Goal: Task Accomplishment & Management: Manage account settings

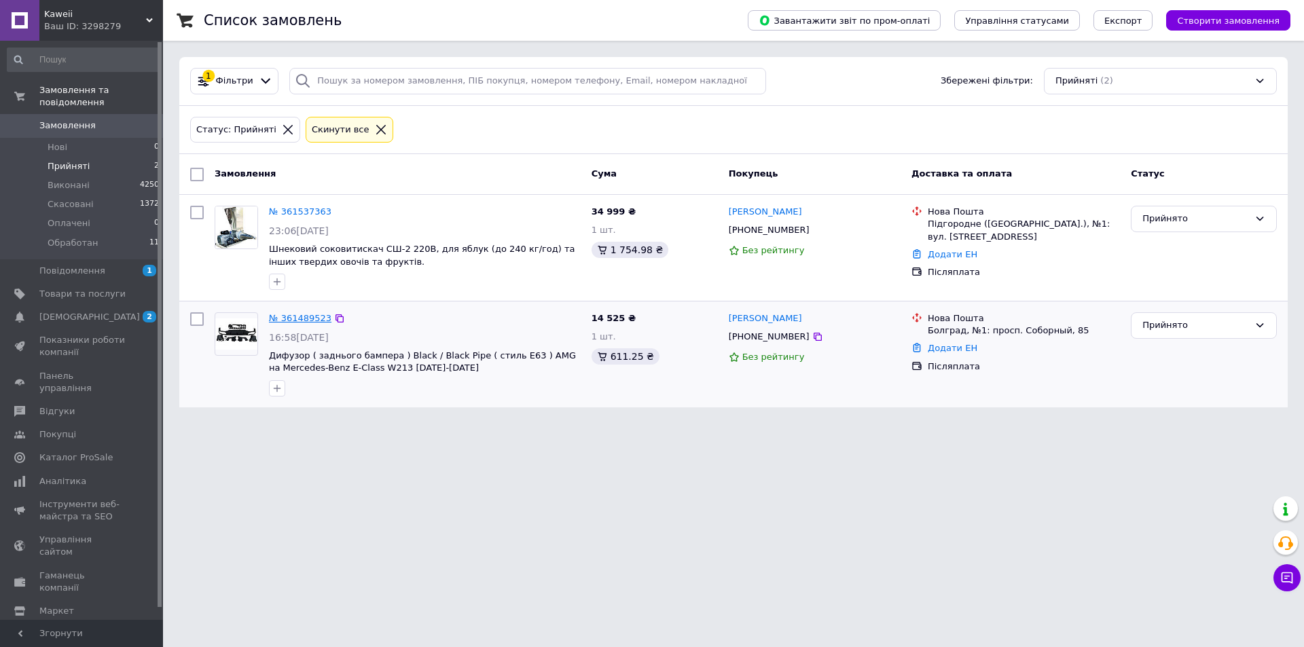
click at [291, 319] on link "№ 361489523" at bounding box center [300, 318] width 62 height 10
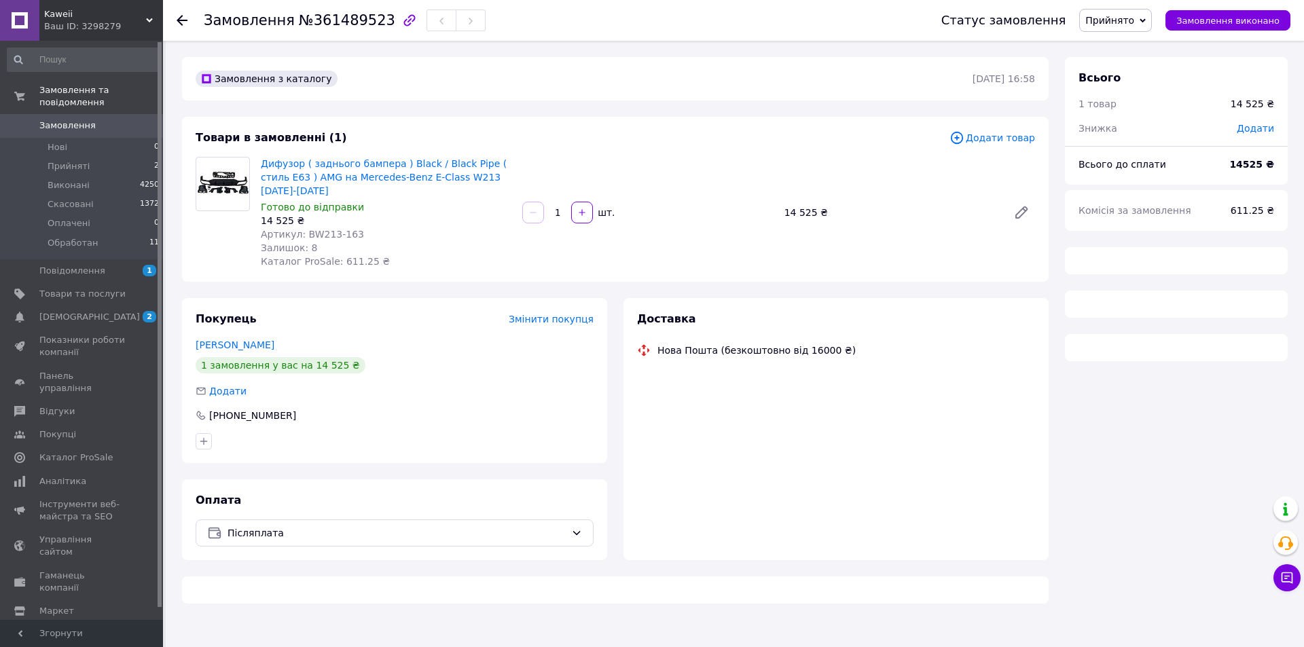
click at [403, 24] on icon "button" at bounding box center [409, 20] width 12 height 12
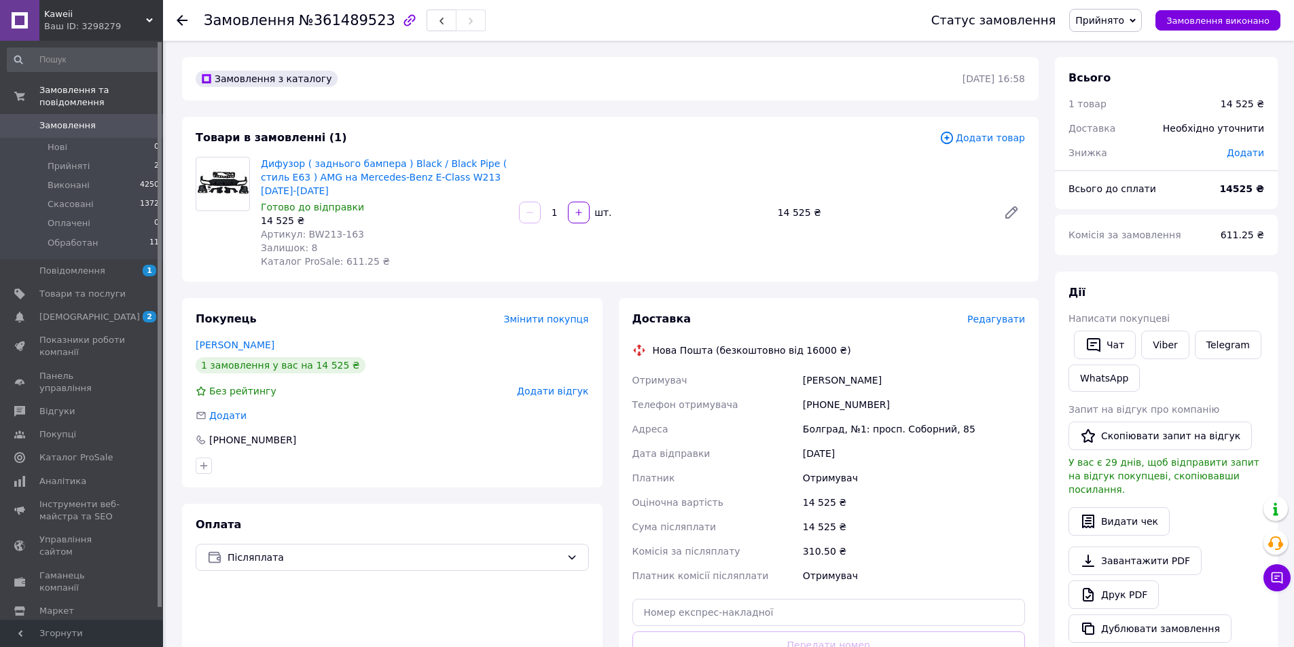
click at [905, 566] on div "Отримувач" at bounding box center [914, 576] width 228 height 24
click at [67, 237] on span "Обработан" at bounding box center [73, 243] width 50 height 12
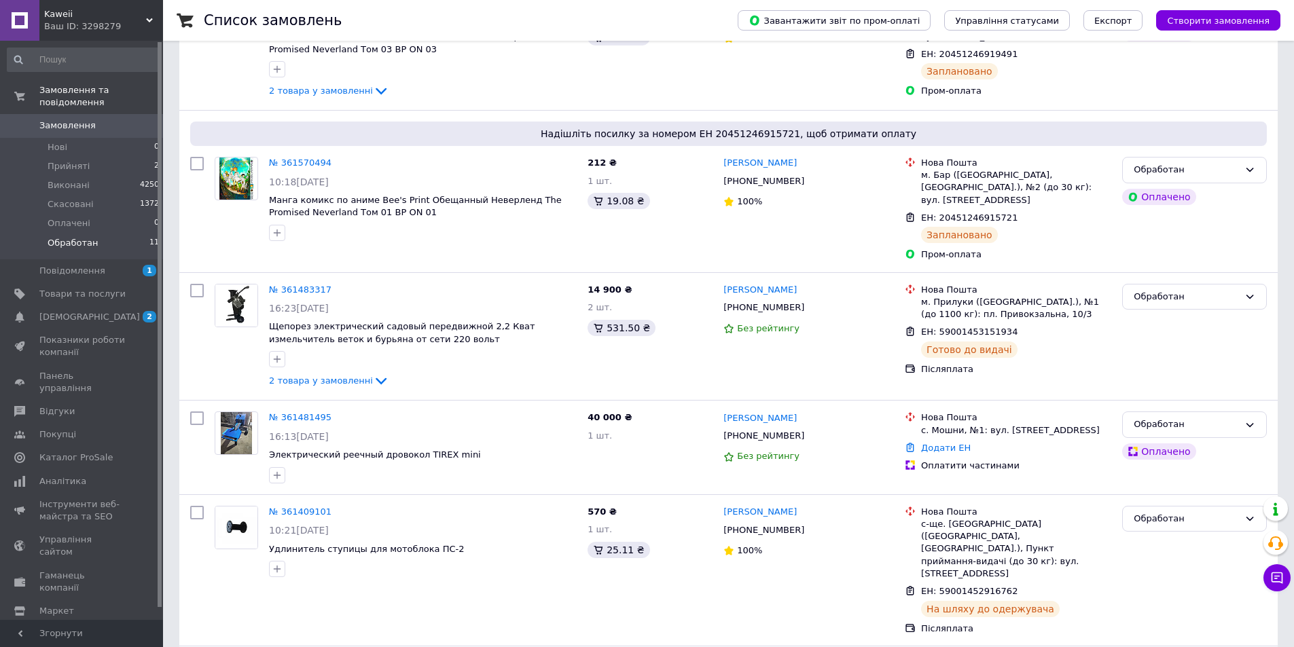
scroll to position [340, 0]
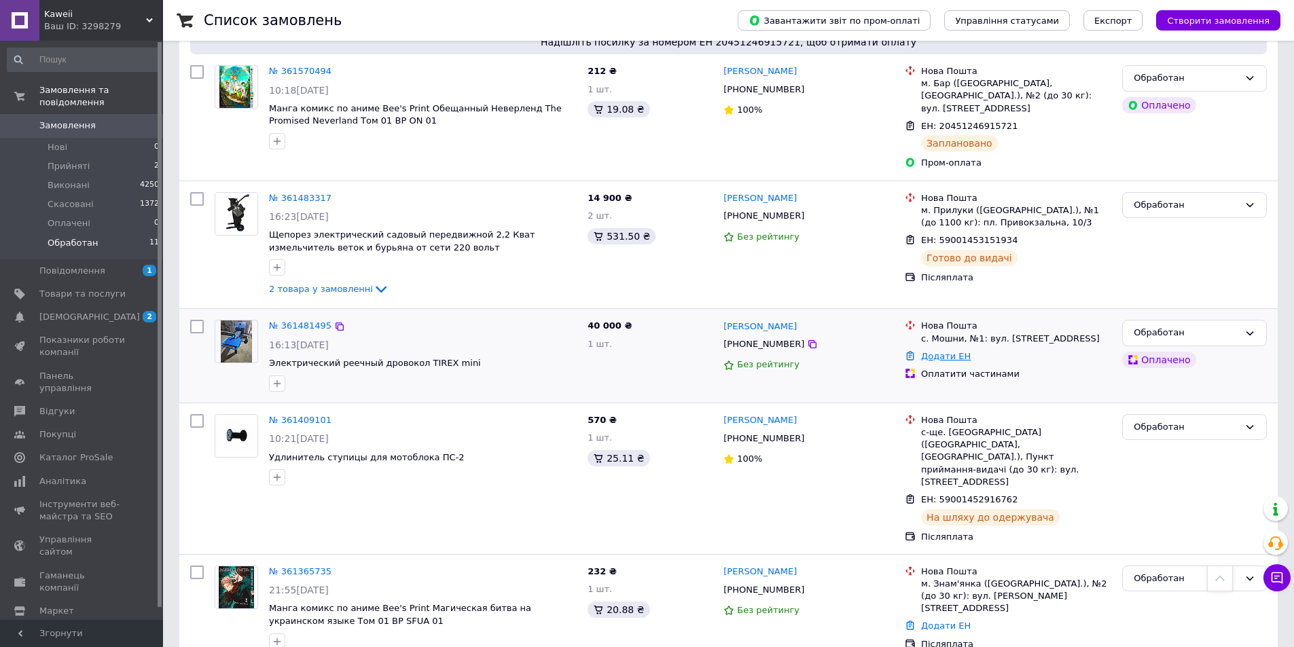
click at [962, 359] on link "Додати ЕН" at bounding box center [946, 356] width 50 height 10
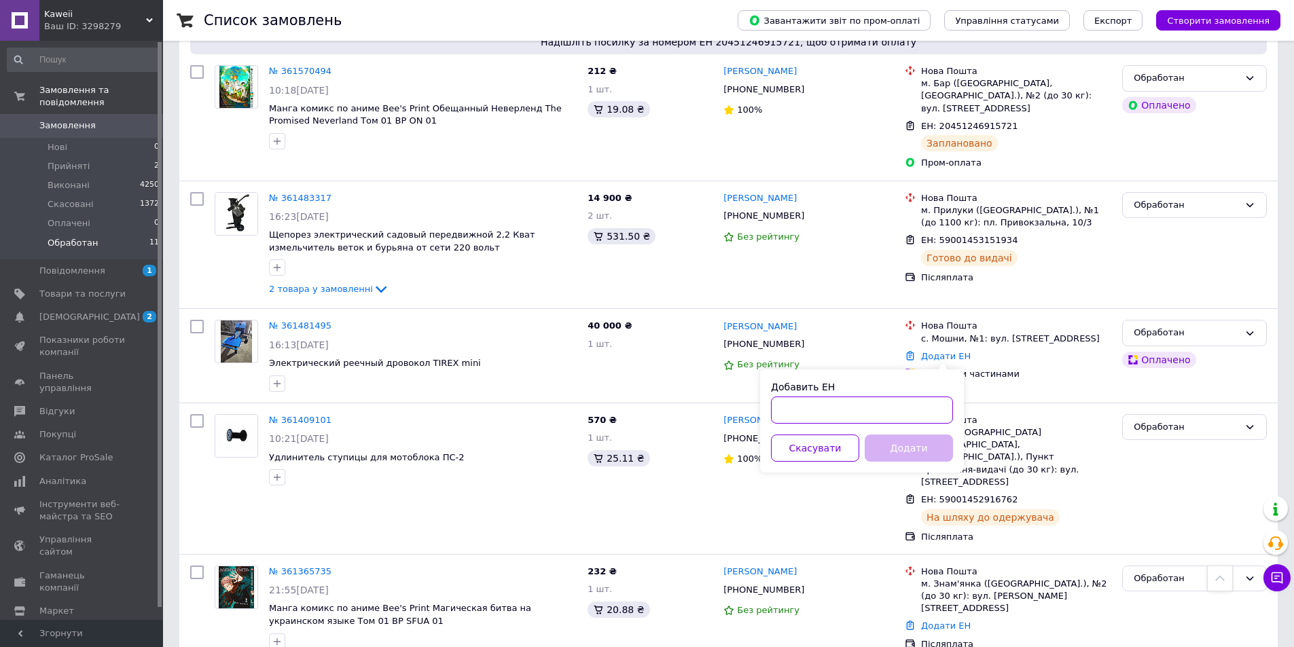
click at [881, 410] on input "Добавить ЕН" at bounding box center [862, 410] width 182 height 27
type input "59001453637178"
click at [901, 448] on button "Додати" at bounding box center [909, 448] width 88 height 27
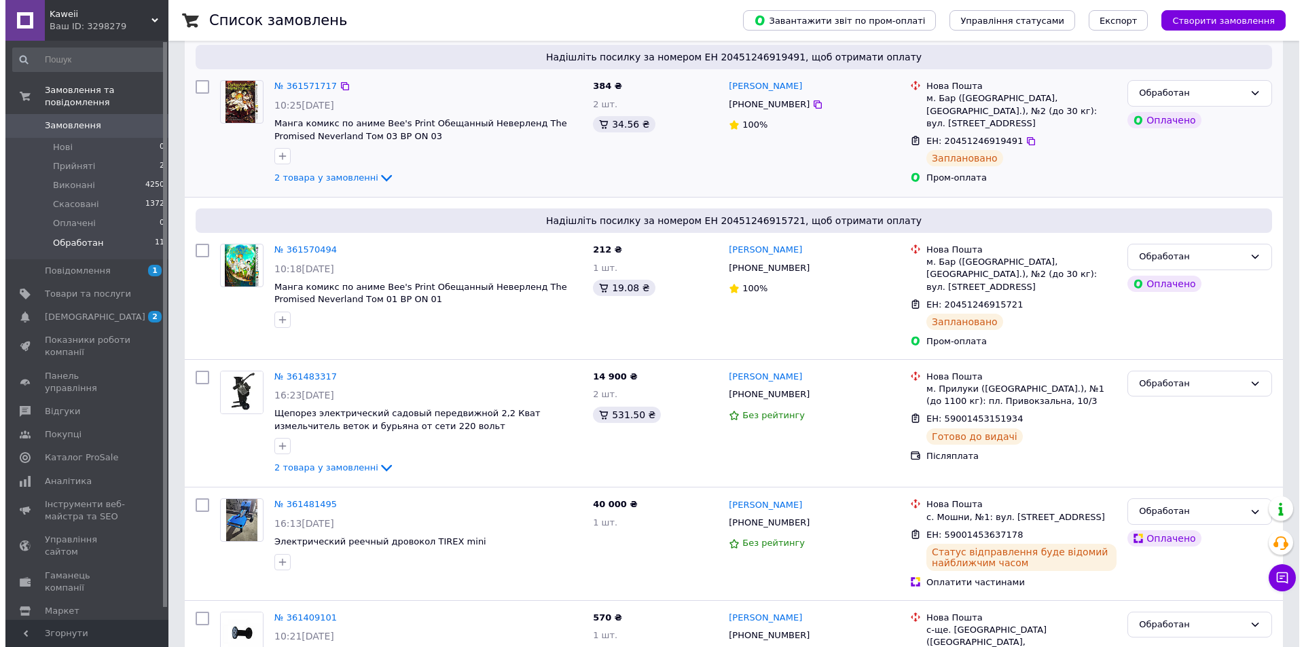
scroll to position [0, 0]
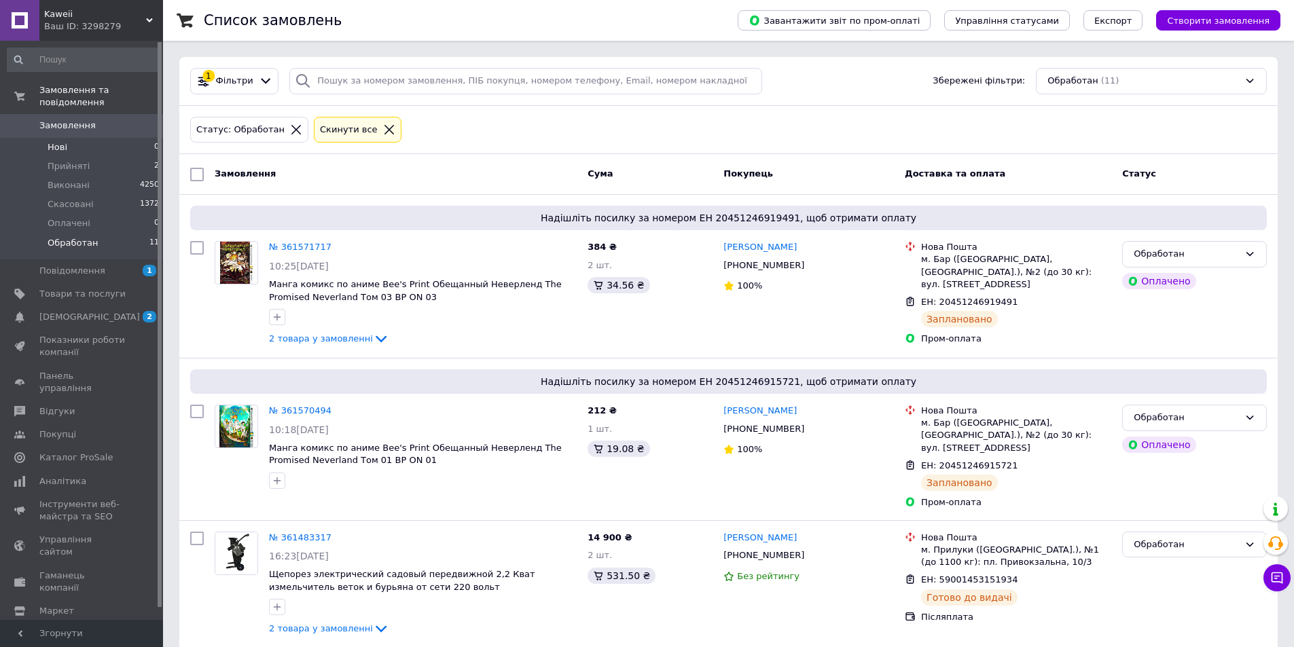
click at [66, 143] on li "Нові 0" at bounding box center [83, 147] width 167 height 19
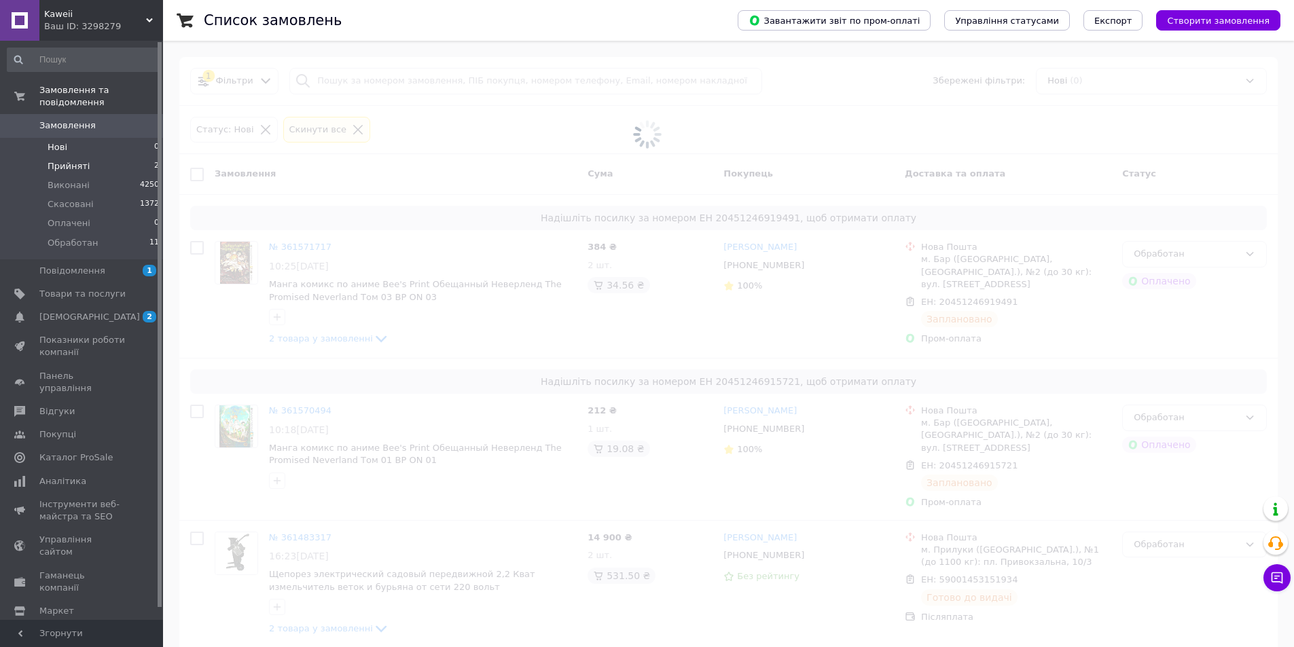
click at [66, 160] on span "Прийняті" at bounding box center [69, 166] width 42 height 12
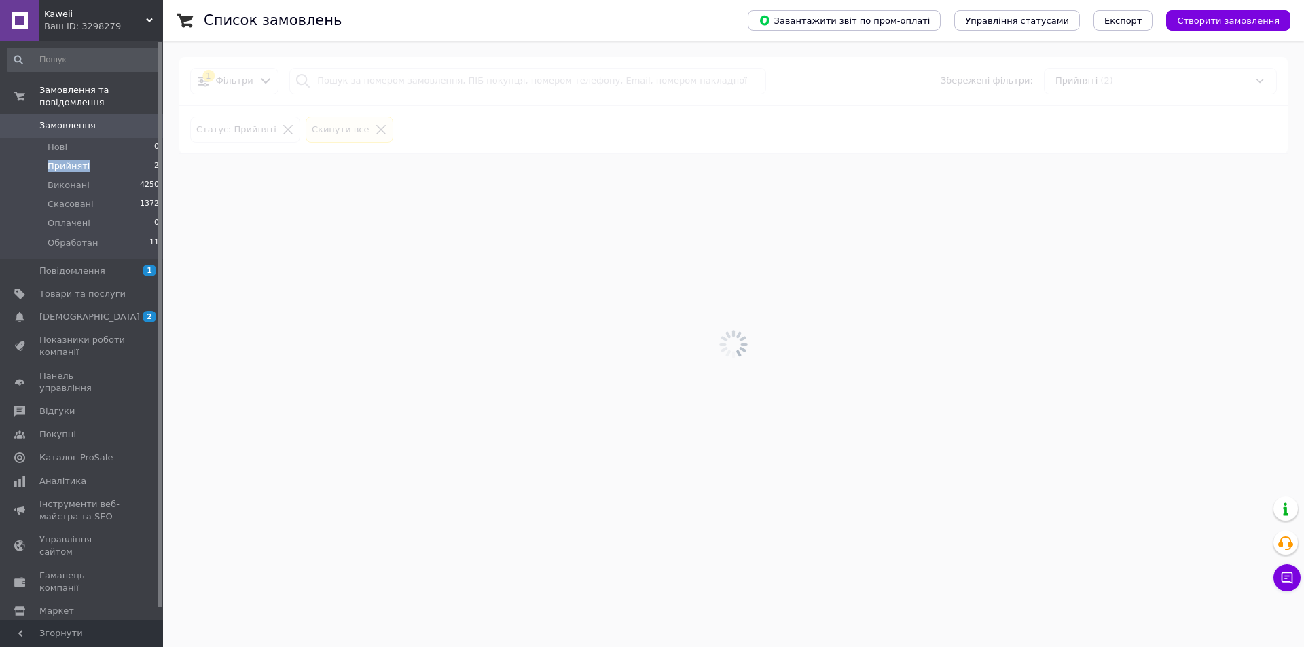
click at [66, 160] on span "Прийняті" at bounding box center [69, 166] width 42 height 12
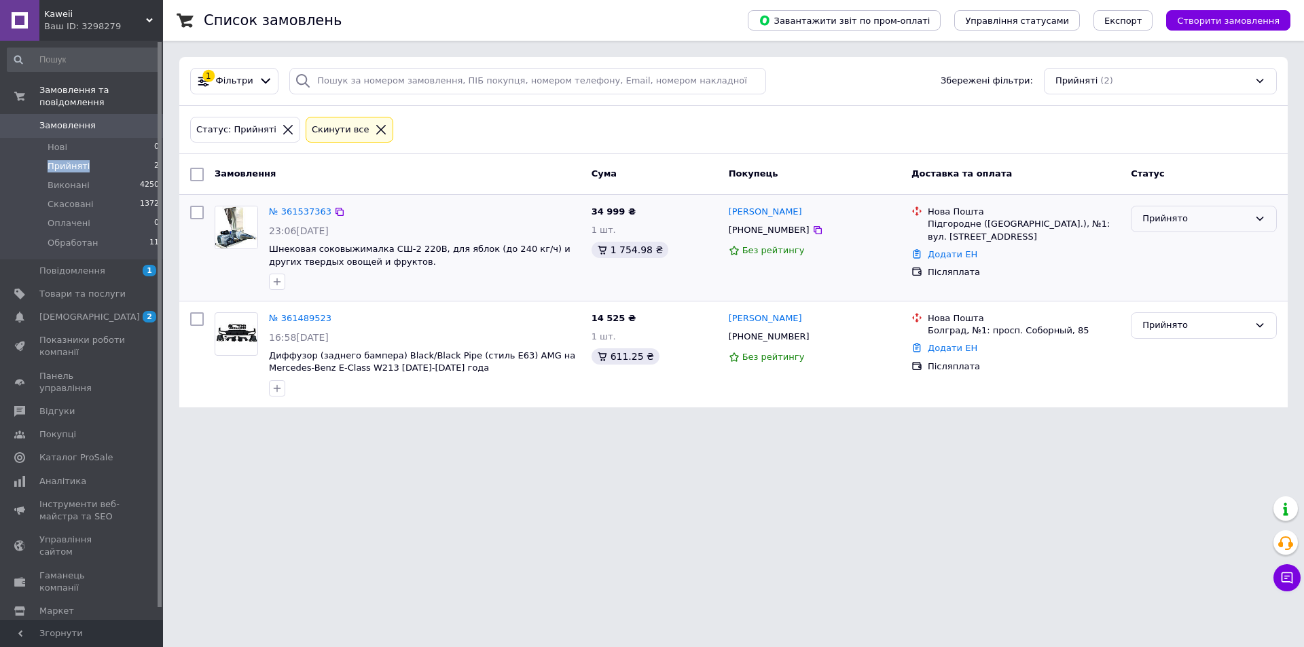
click at [1198, 215] on div "Прийнято" at bounding box center [1195, 219] width 107 height 14
click at [1121, 392] on div "Нова Пошта Болград, №1: просп. Соборный, 85 Додати ЕН Післяплата" at bounding box center [1015, 354] width 219 height 95
